Goal: Task Accomplishment & Management: Manage account settings

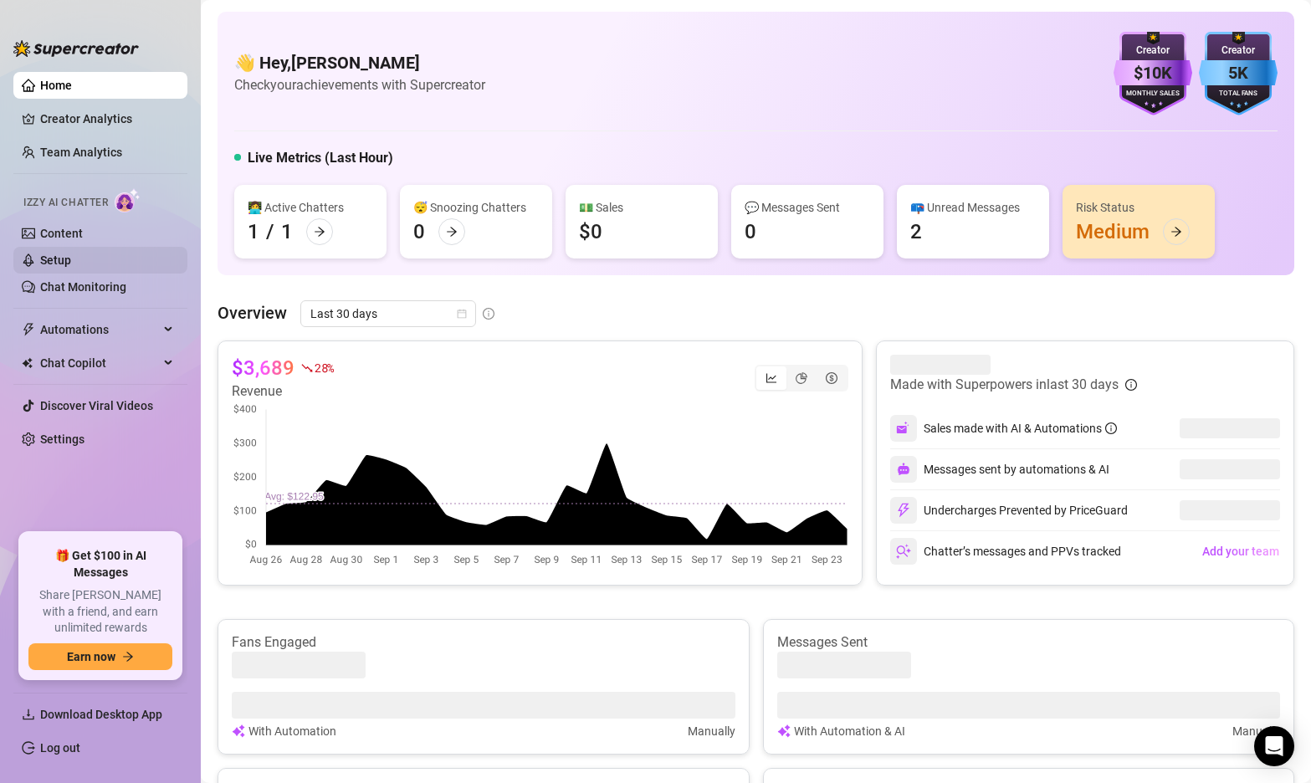
click at [55, 264] on link "Setup" at bounding box center [55, 260] width 31 height 13
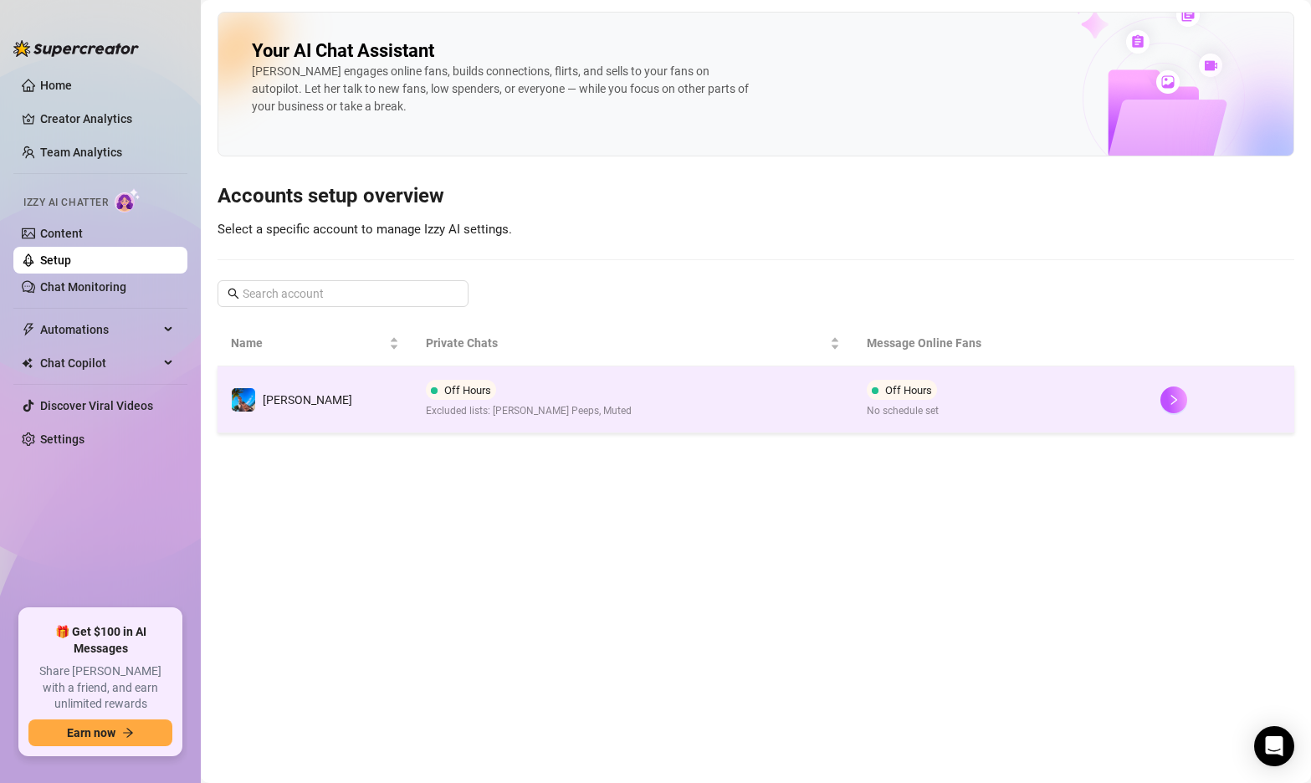
click at [614, 412] on td "Off Hours Excluded lists: [PERSON_NAME] Peeps, Muted" at bounding box center [632, 399] width 441 height 67
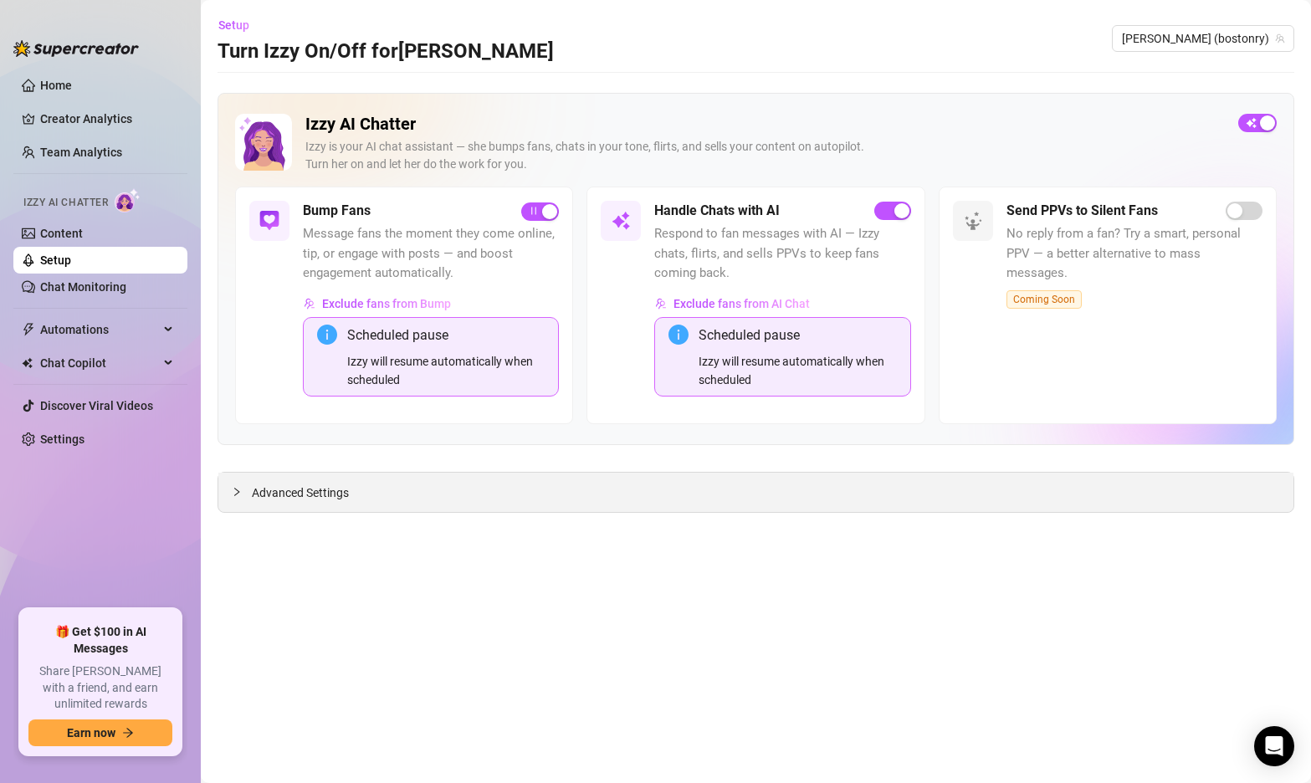
click at [233, 487] on icon "collapsed" at bounding box center [237, 492] width 10 height 10
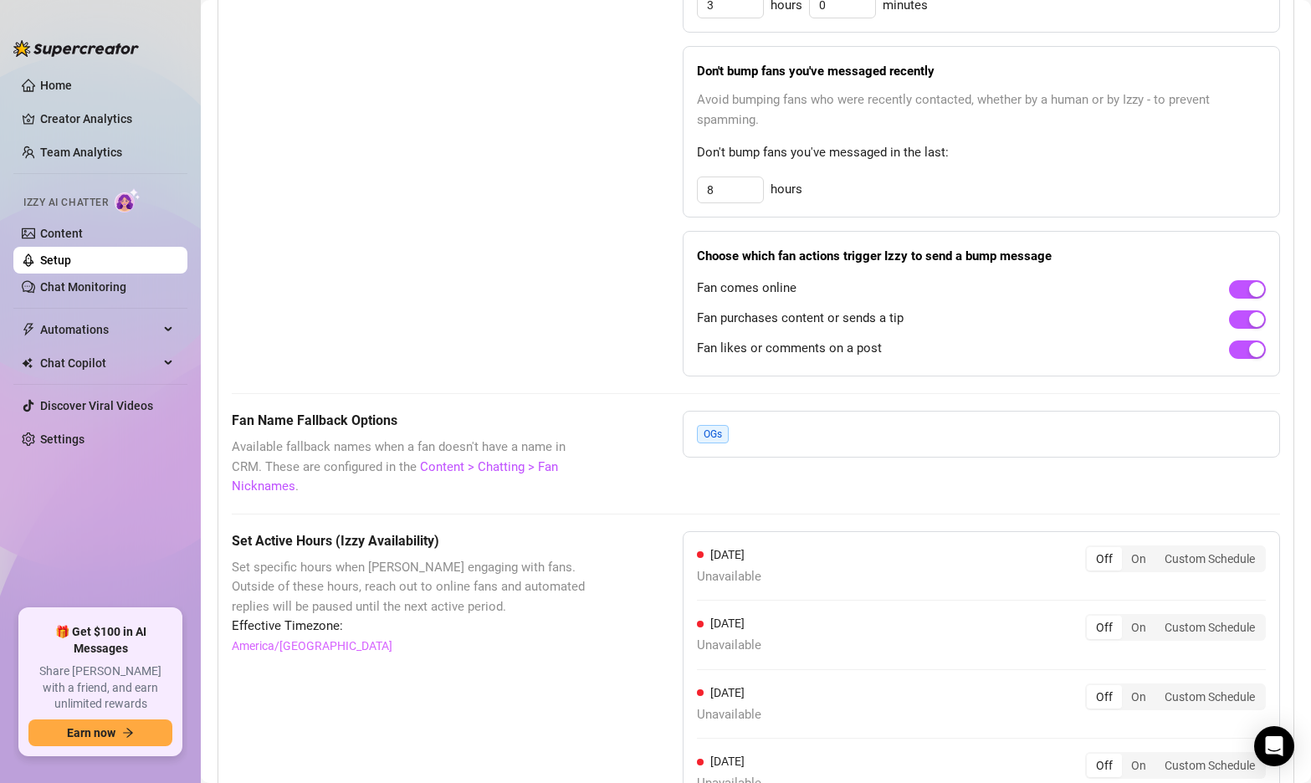
scroll to position [1483, 0]
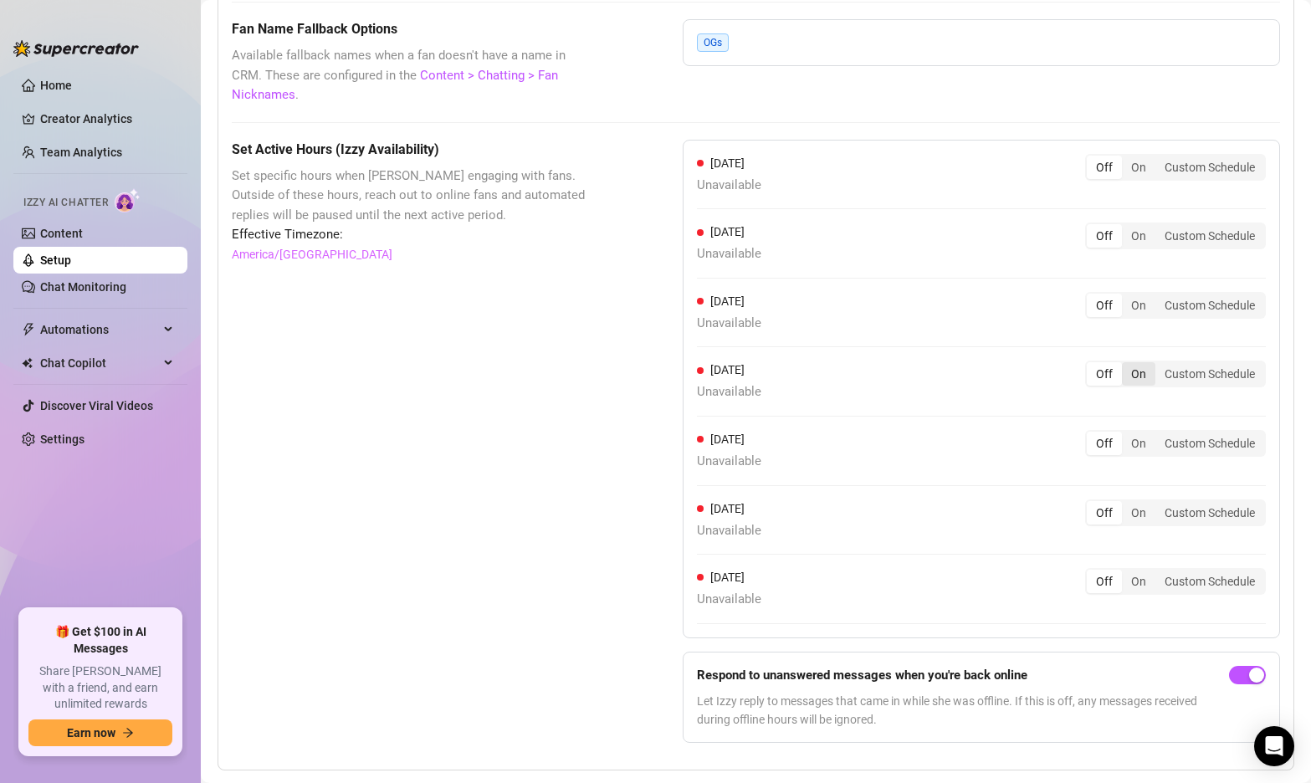
click at [1140, 362] on div "On" at bounding box center [1138, 373] width 33 height 23
click at [1126, 365] on input "On" at bounding box center [1126, 365] width 0 height 0
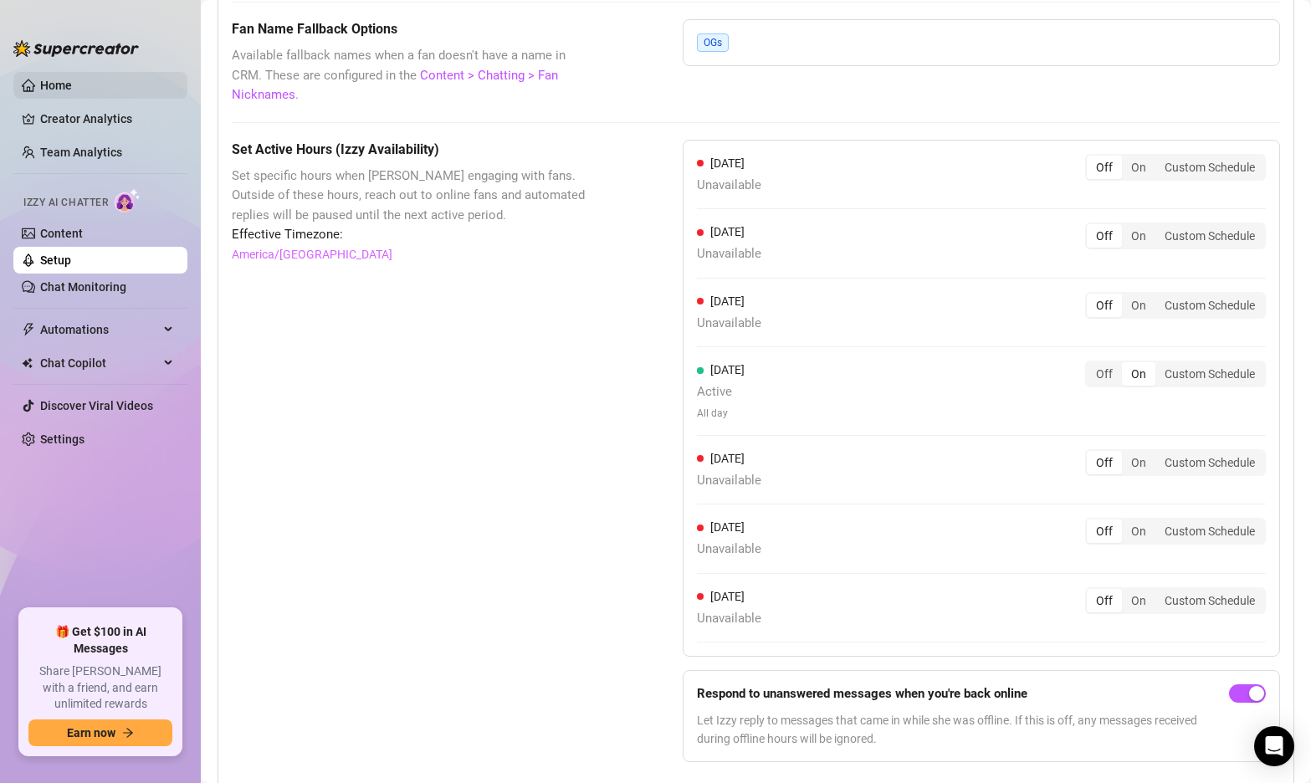
click at [72, 86] on link "Home" at bounding box center [56, 85] width 32 height 13
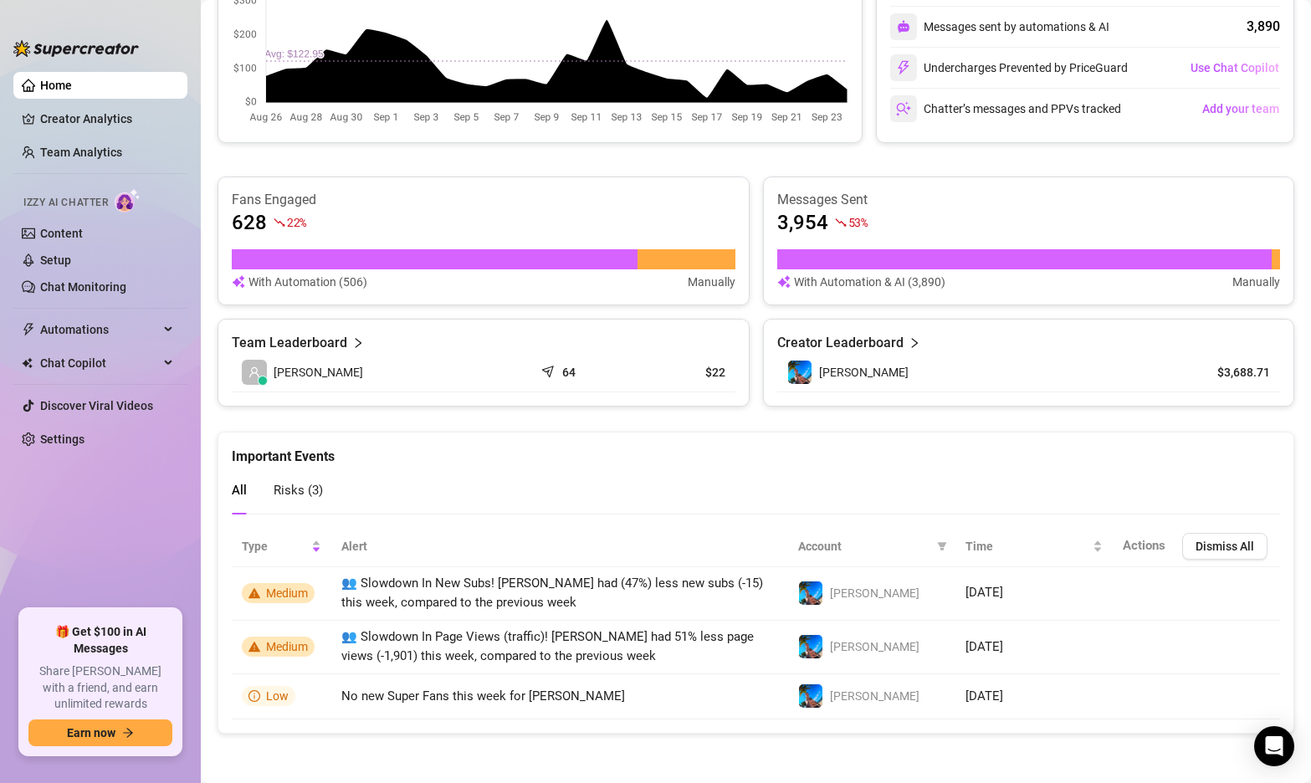
scroll to position [449, 0]
